Goal: Find specific page/section: Find specific page/section

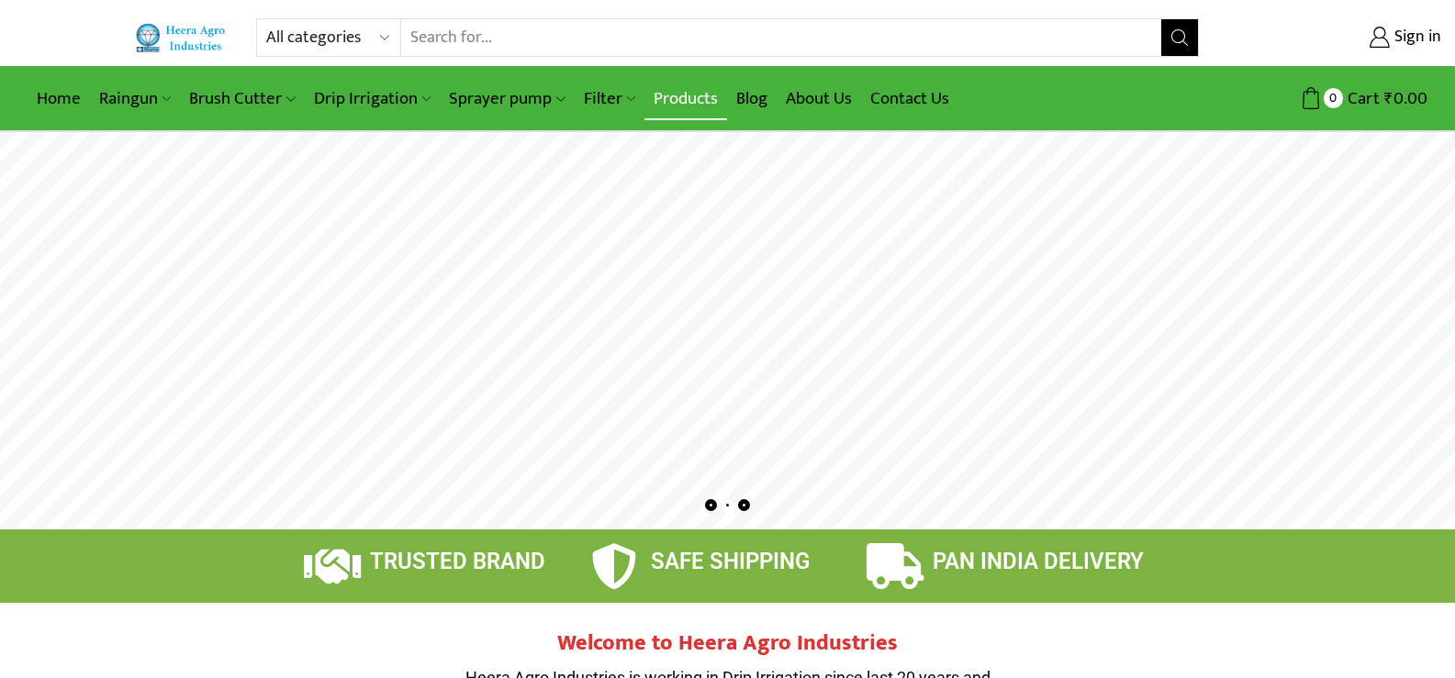
click at [671, 111] on link "Products" at bounding box center [685, 98] width 83 height 43
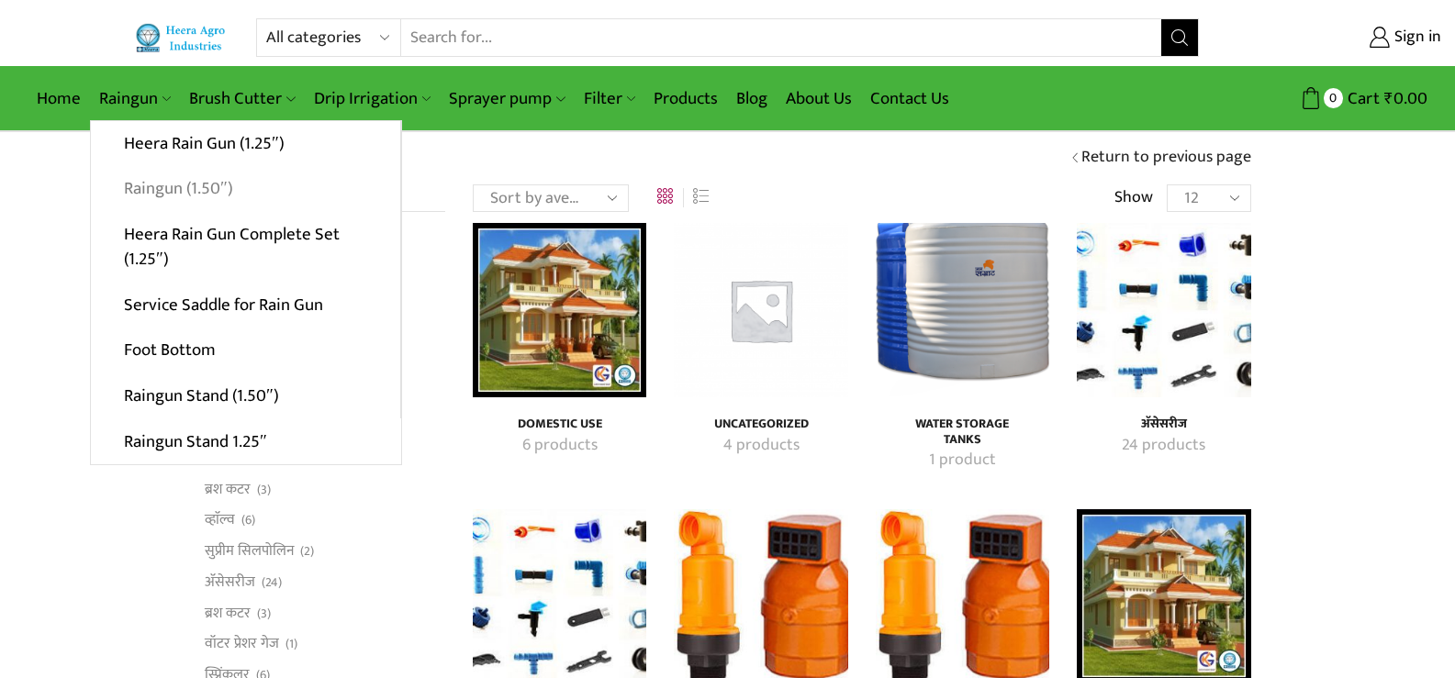
click at [189, 197] on link "Raingun (1.50″)" at bounding box center [245, 189] width 309 height 46
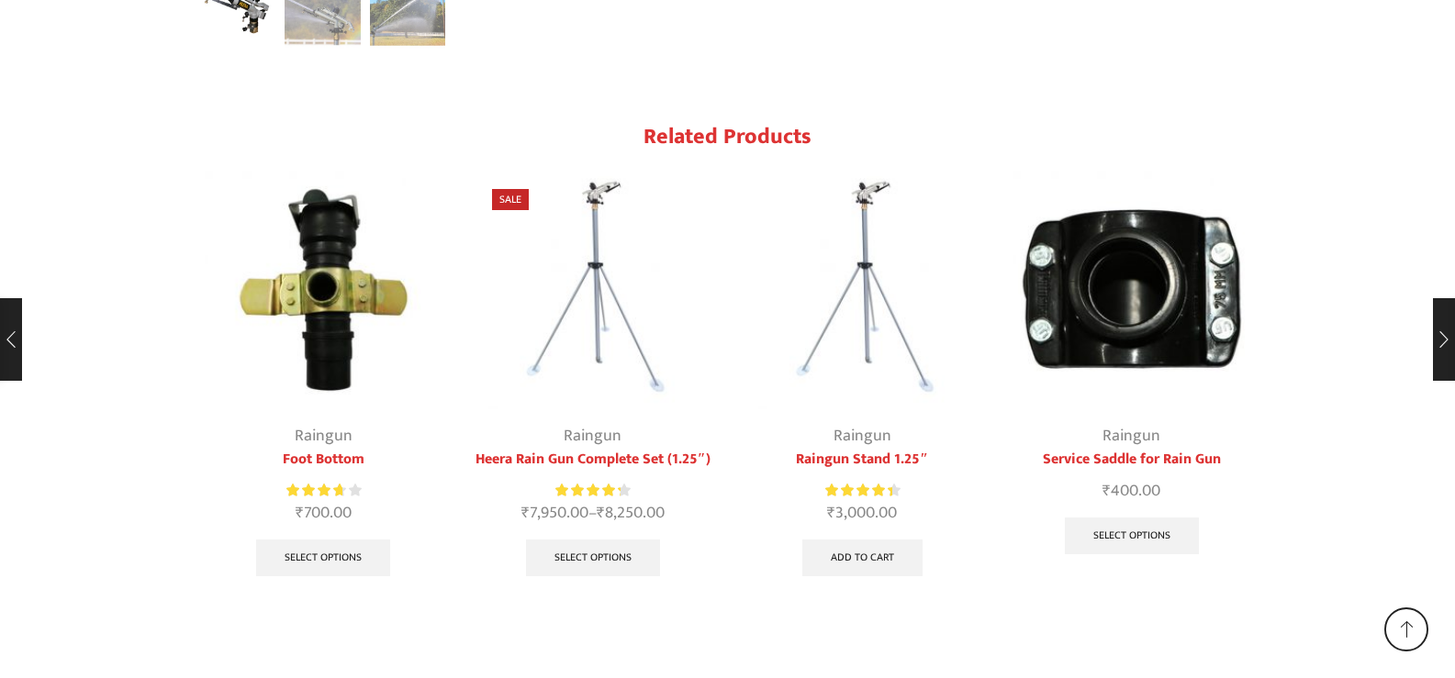
scroll to position [3930, 0]
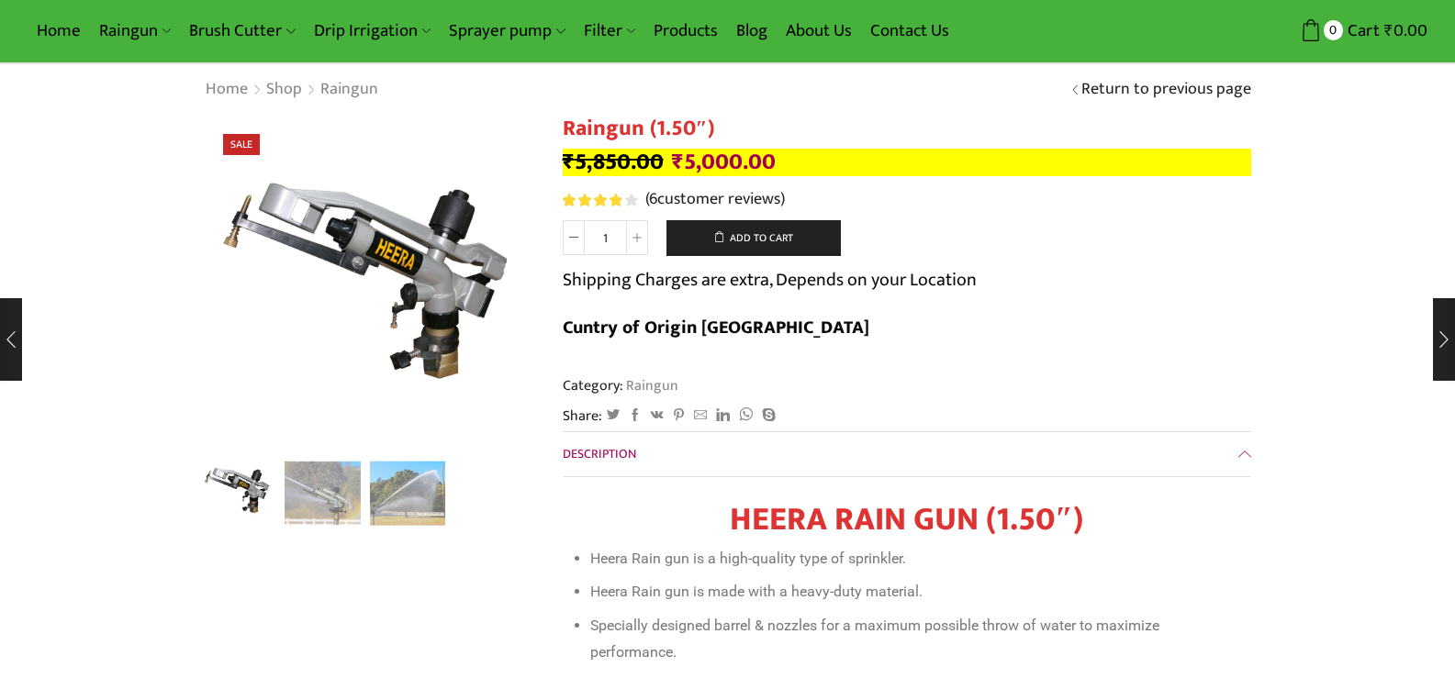
scroll to position [0, 0]
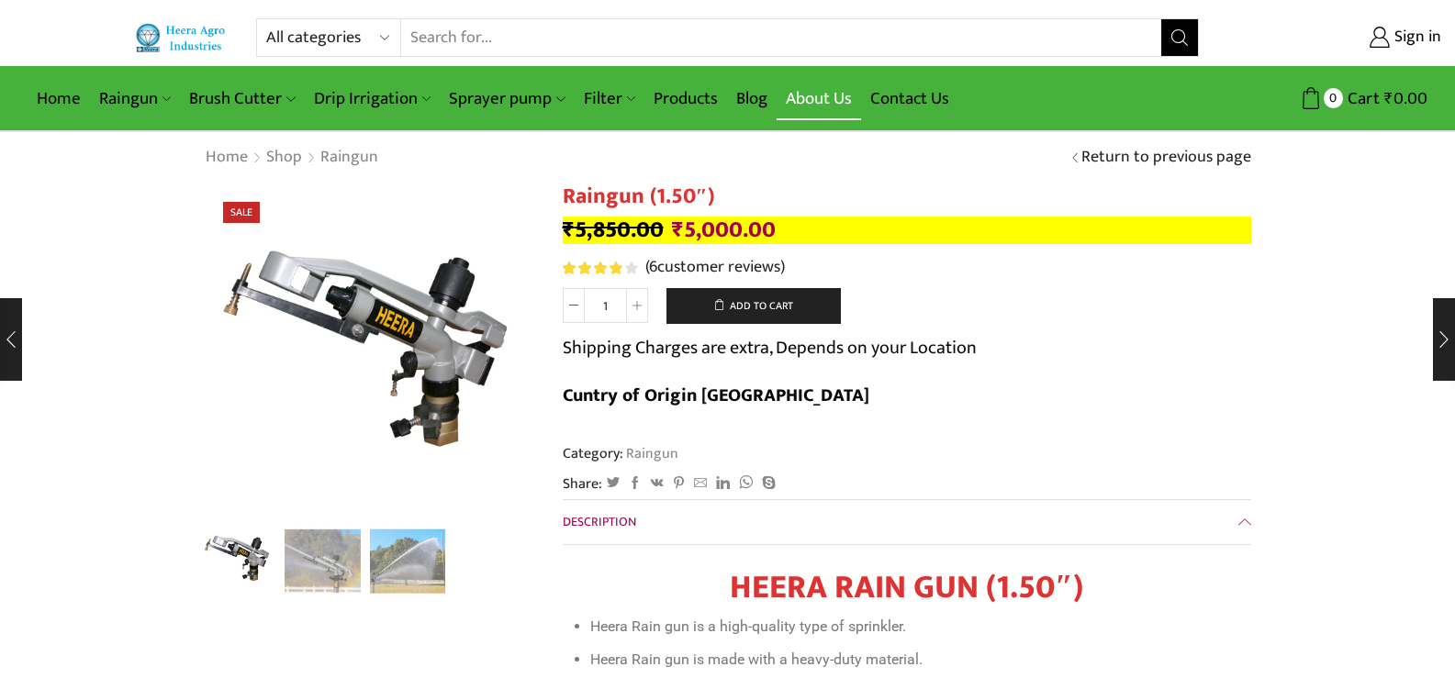
click at [804, 105] on link "About Us" at bounding box center [818, 98] width 84 height 43
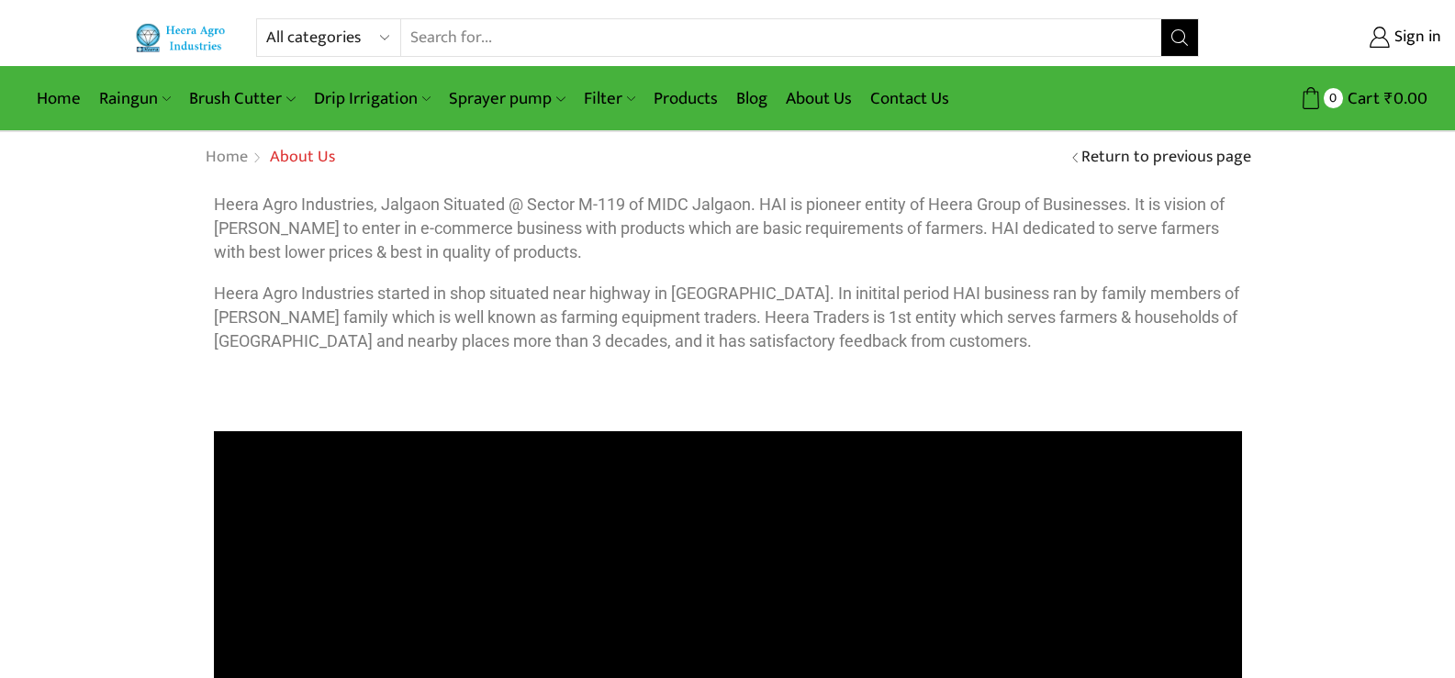
click at [375, 31] on select "All categories Accessories Air Release Valve Brush Cutter Domestic Use Drip Irr…" at bounding box center [333, 37] width 135 height 37
select select "pressure-relief-valve-mr"
click at [266, 19] on select "All categories Accessories Air Release Valve Brush Cutter Domestic Use Drip Irr…" at bounding box center [333, 37] width 135 height 37
click at [344, 47] on select "All categories Accessories Air Release Valve Brush Cutter Domestic Use Drip Irr…" at bounding box center [359, 37] width 186 height 37
click at [266, 19] on select "All categories Accessories Air Release Valve Brush Cutter Domestic Use Drip Irr…" at bounding box center [359, 37] width 186 height 37
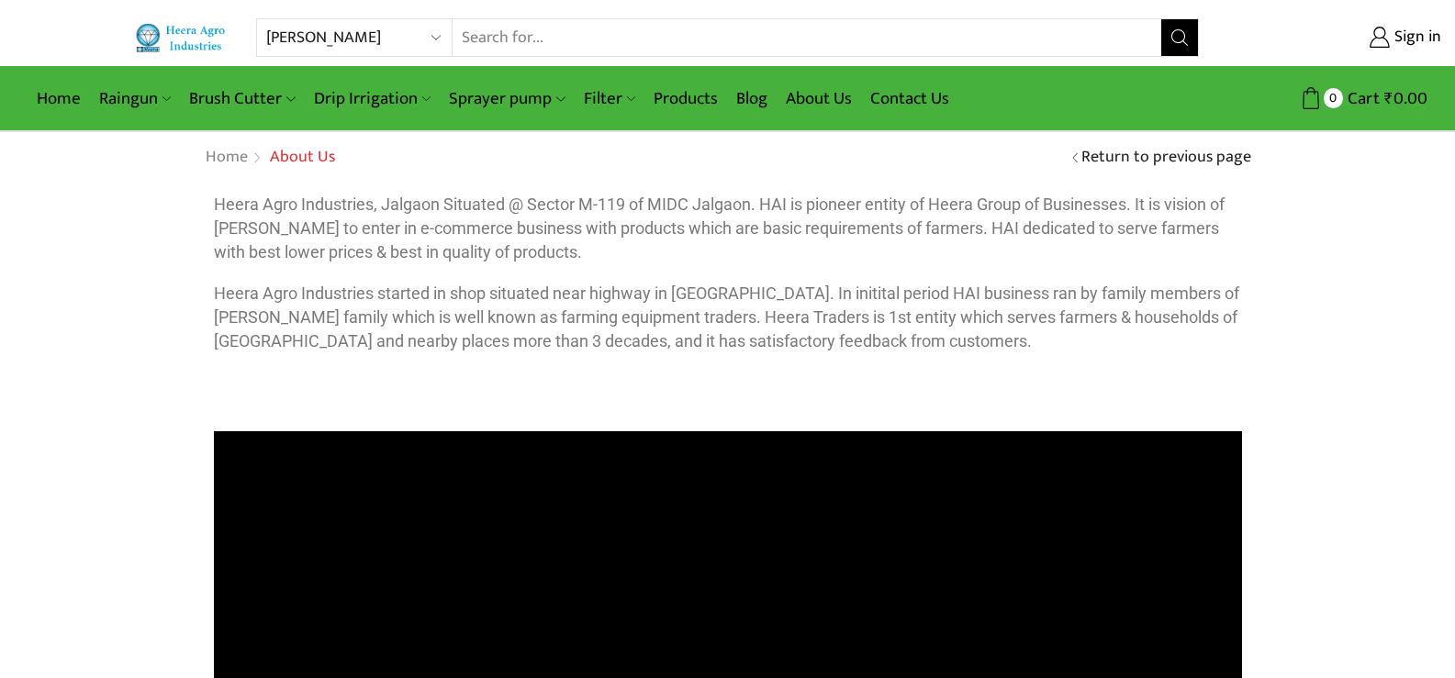
click at [306, 298] on p "Heera Agro Industries started in shop situated near highway in [GEOGRAPHIC_DATA…" at bounding box center [728, 317] width 1028 height 71
